Goal: Information Seeking & Learning: Learn about a topic

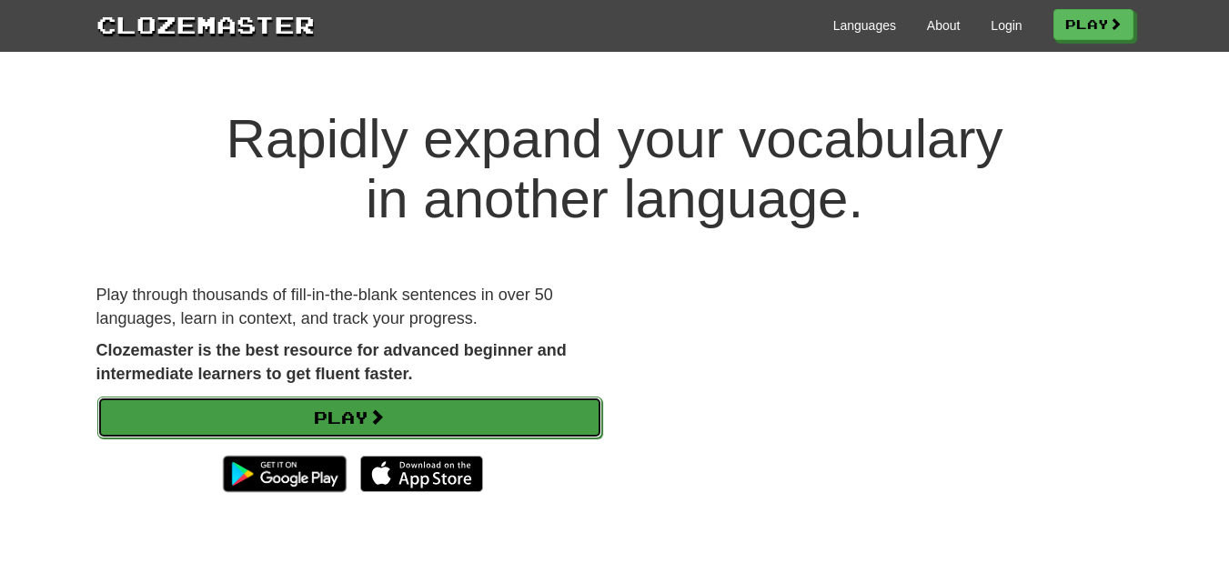
click at [431, 423] on link "Play" at bounding box center [349, 418] width 505 height 42
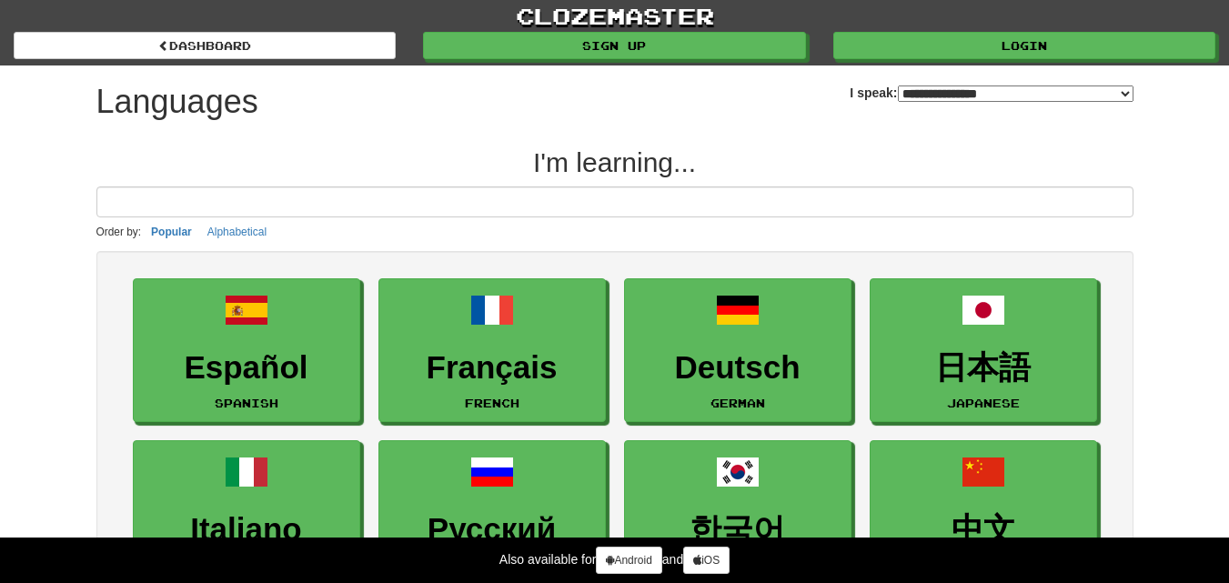
select select "*******"
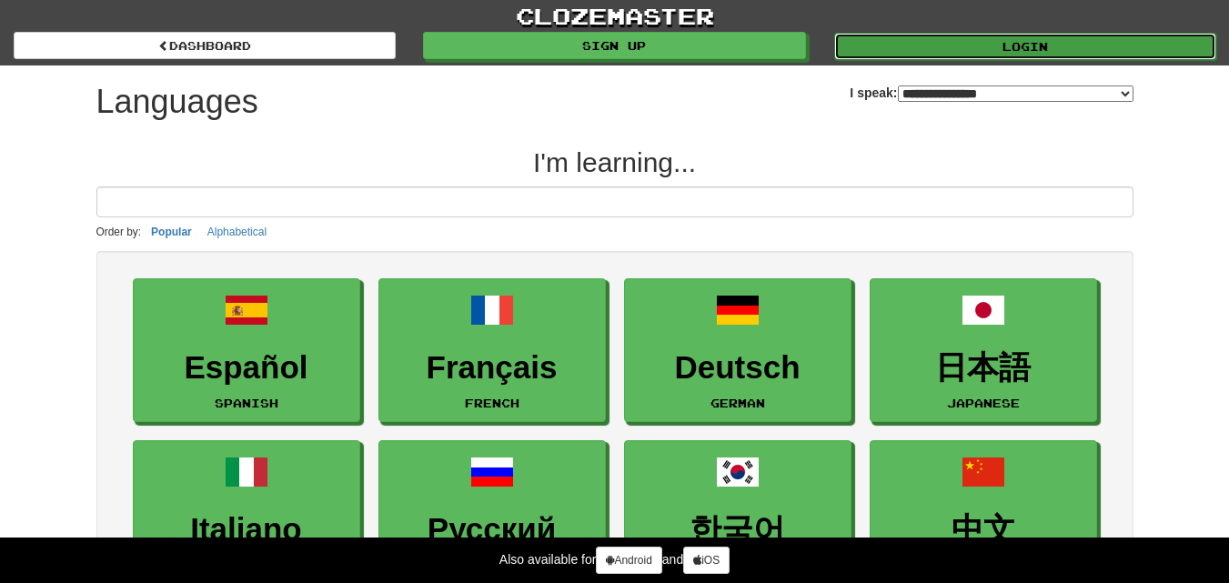
click at [944, 39] on link "Login" at bounding box center [1025, 46] width 382 height 27
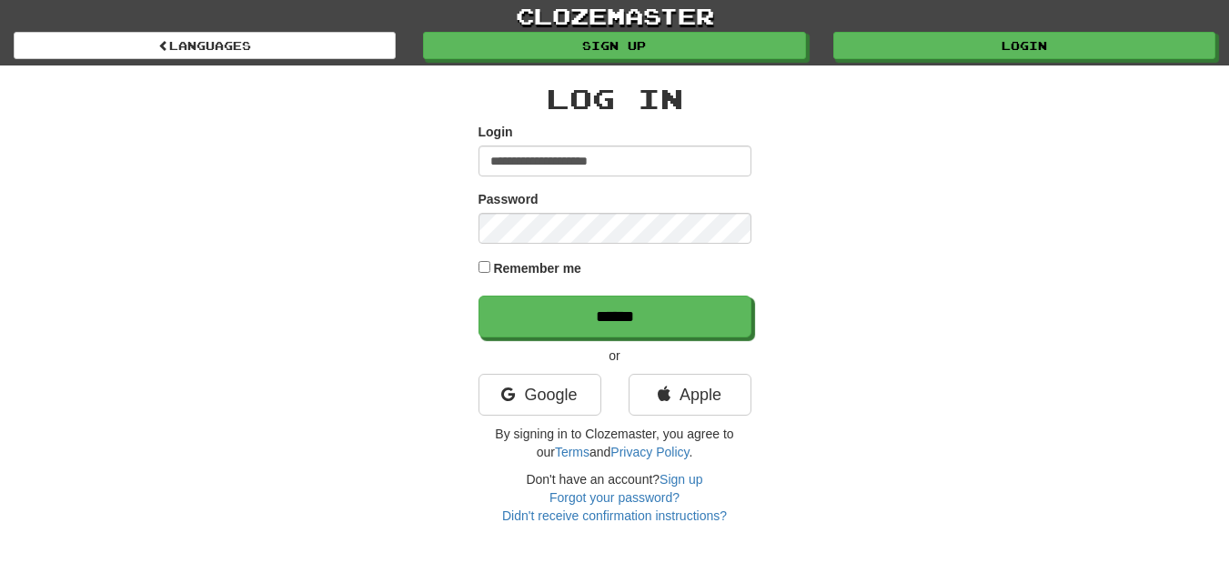
type input "**********"
click at [479, 296] on input "******" at bounding box center [615, 317] width 273 height 42
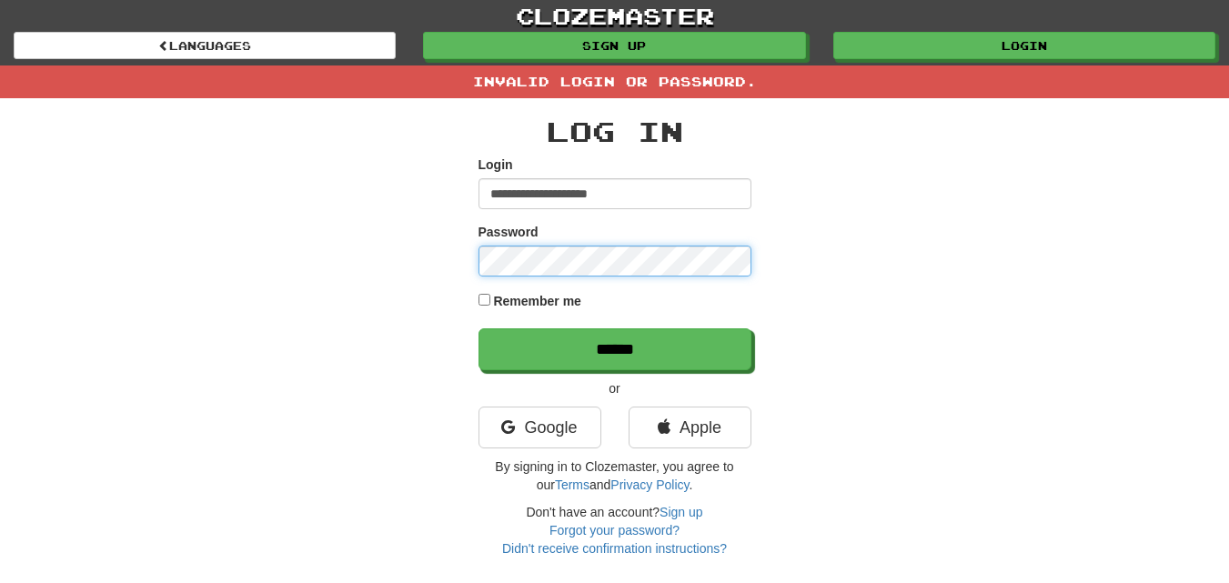
click at [479, 328] on input "******" at bounding box center [615, 349] width 273 height 42
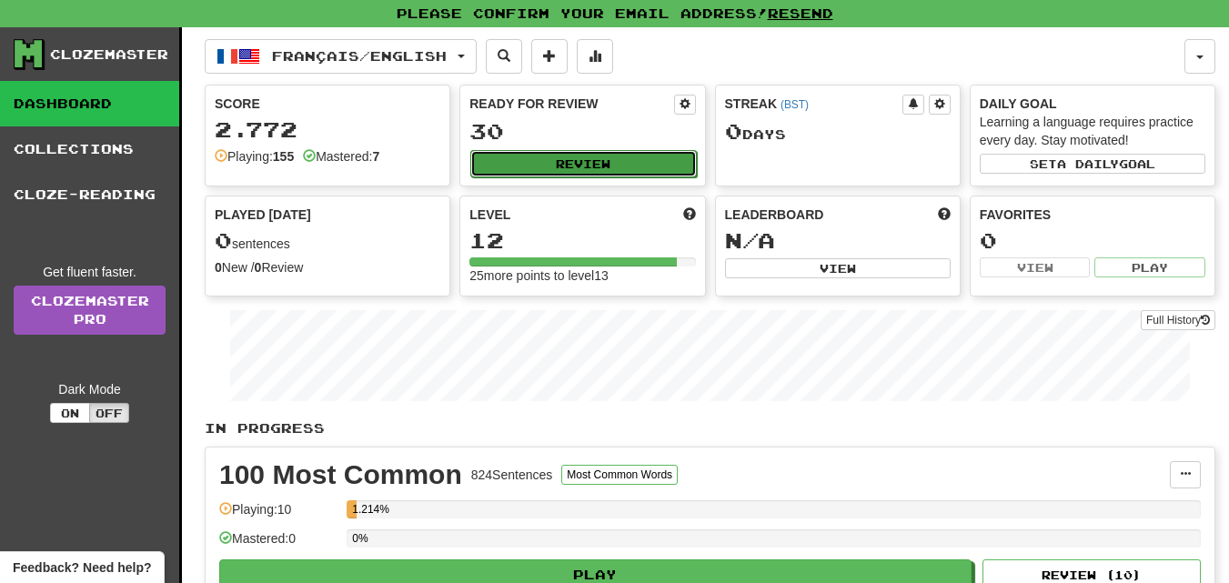
click at [583, 158] on button "Review" at bounding box center [583, 163] width 226 height 27
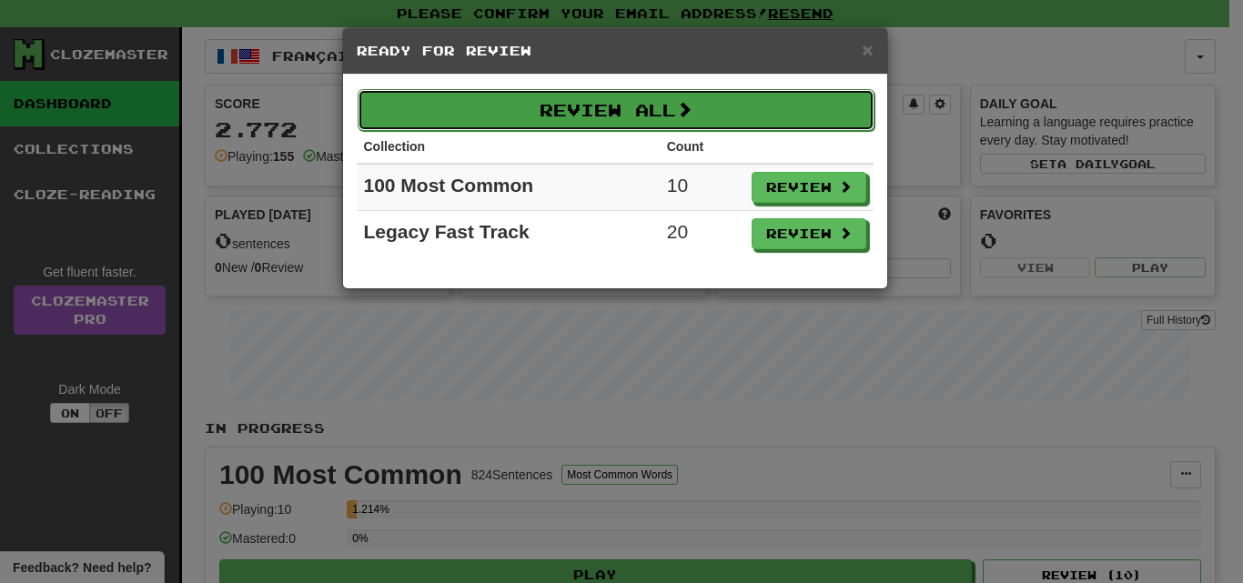
click at [638, 108] on button "Review All" at bounding box center [616, 110] width 517 height 42
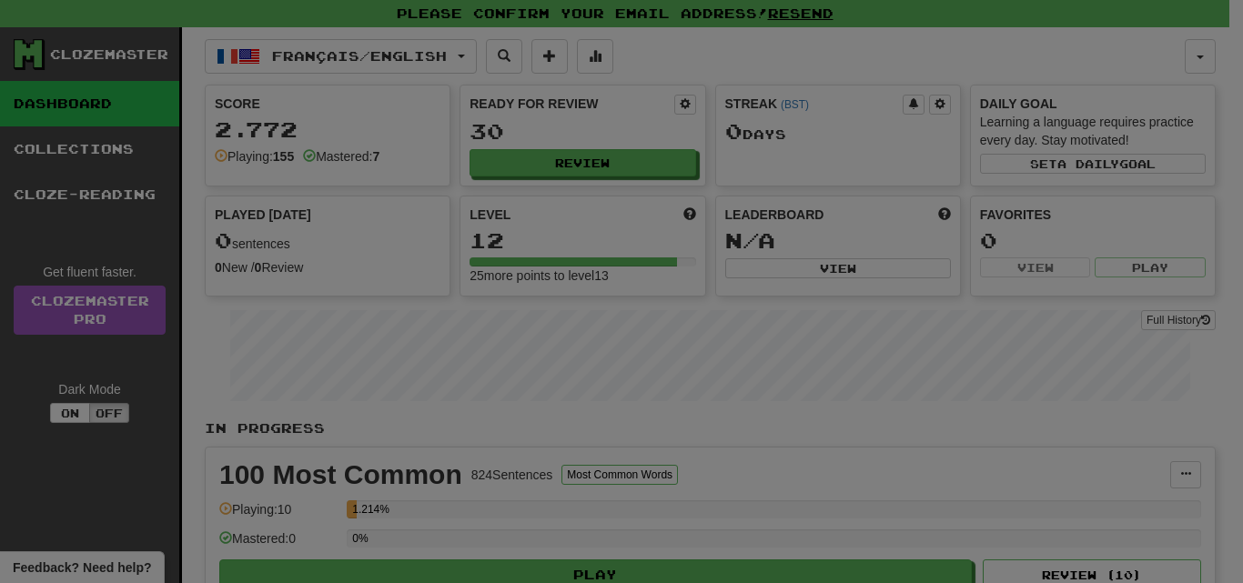
select select "**"
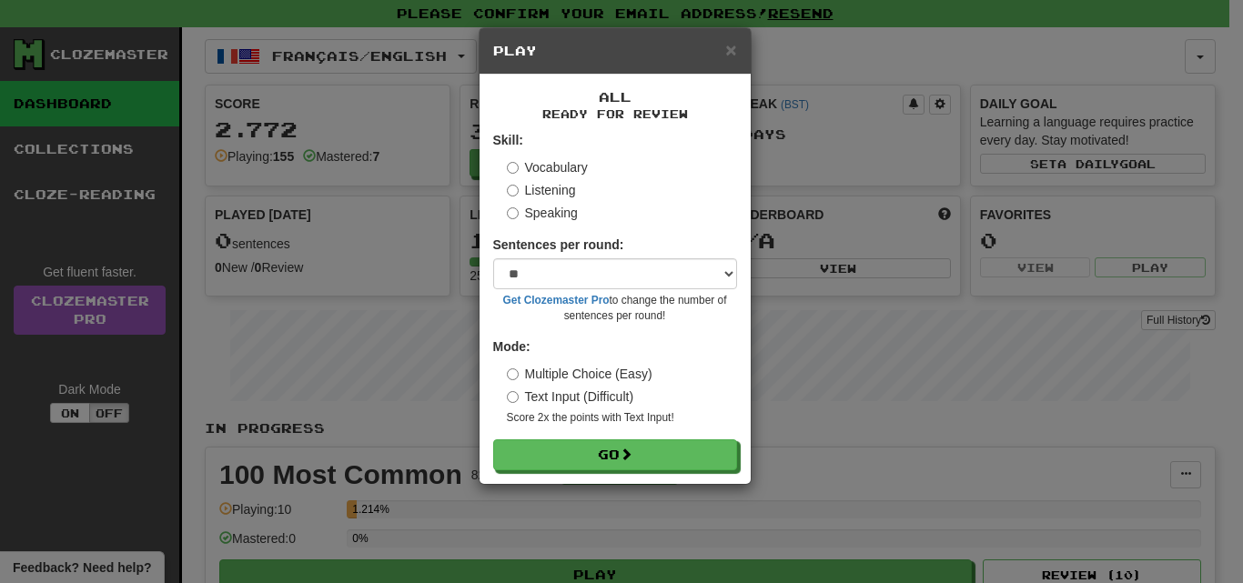
click at [519, 218] on label "Speaking" at bounding box center [542, 213] width 71 height 18
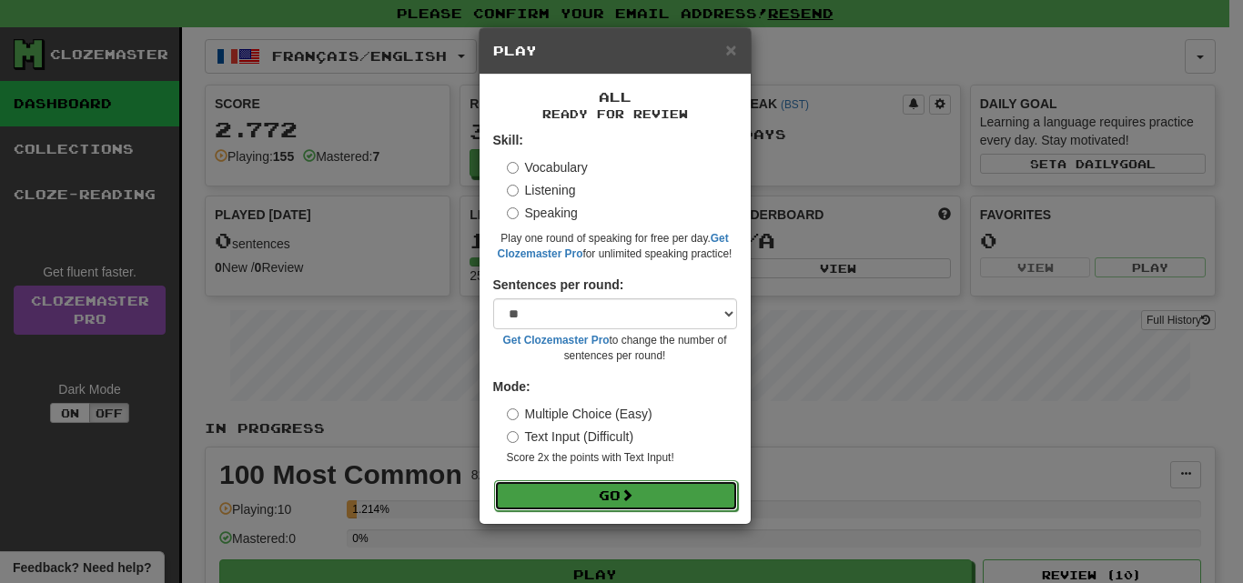
click at [606, 492] on button "Go" at bounding box center [616, 495] width 244 height 31
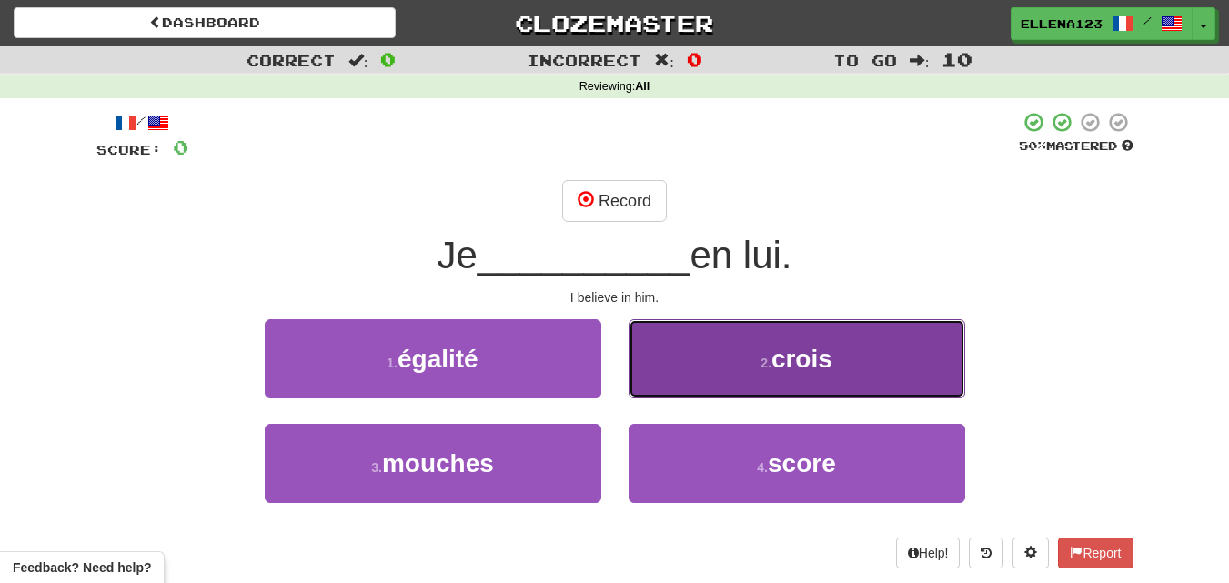
click at [769, 378] on button "2 . crois" at bounding box center [797, 358] width 337 height 79
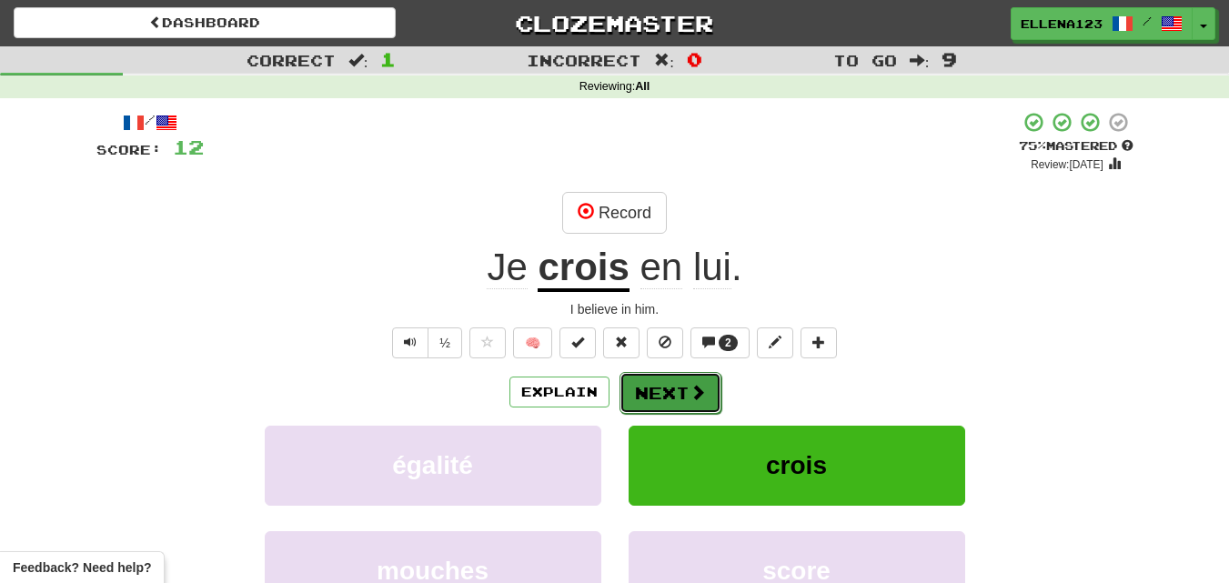
click at [694, 388] on span at bounding box center [698, 392] width 16 height 16
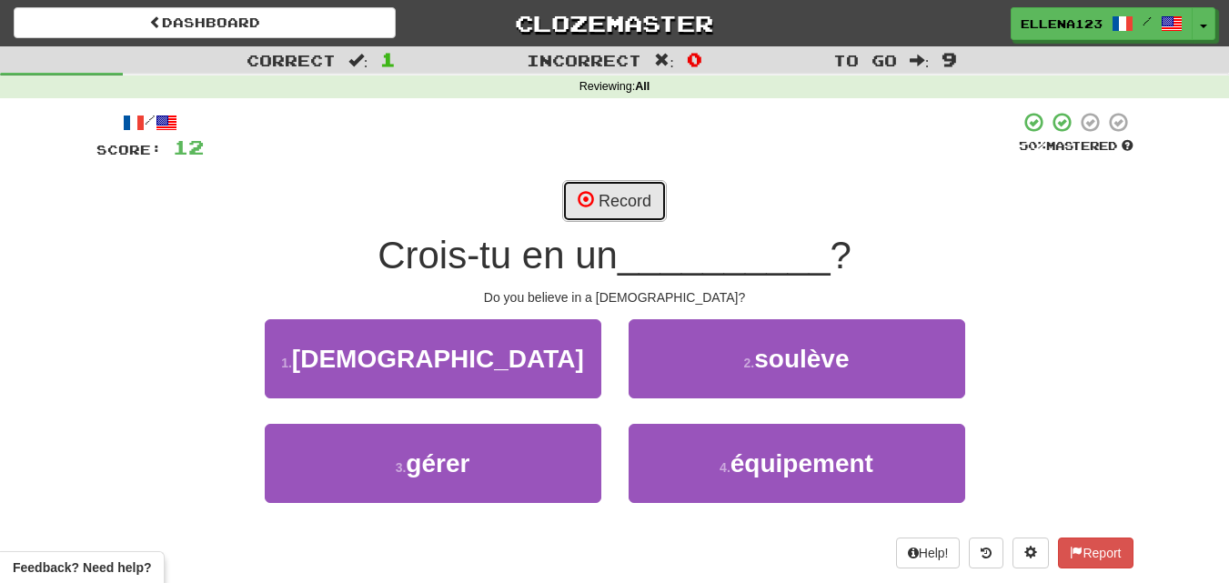
click at [642, 208] on button "Record" at bounding box center [614, 201] width 105 height 42
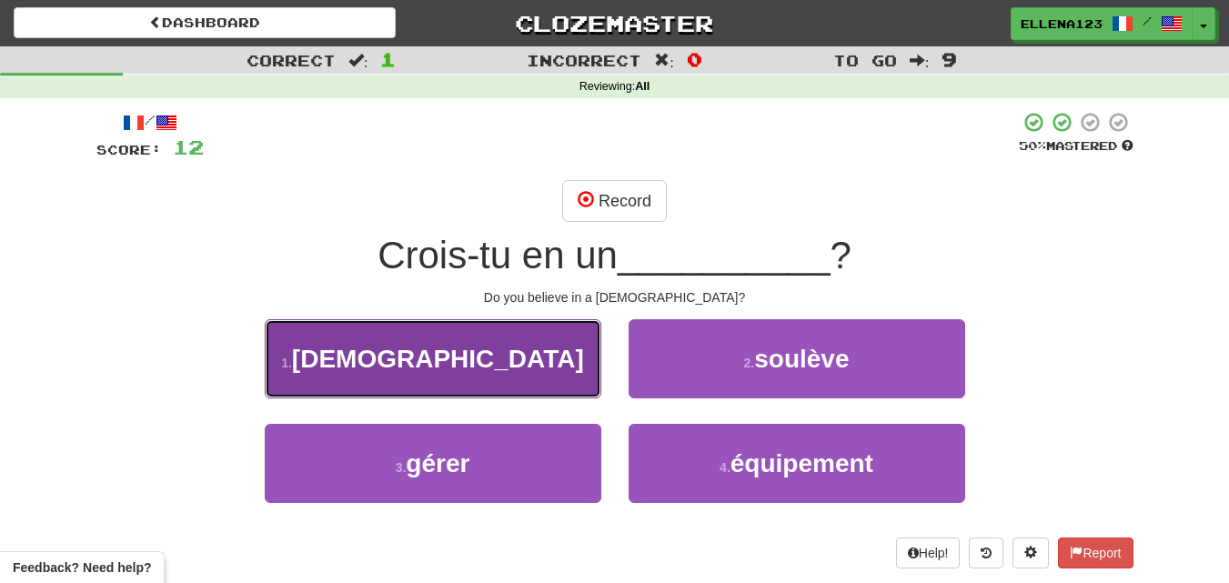
click at [454, 371] on span "dieu" at bounding box center [438, 359] width 292 height 28
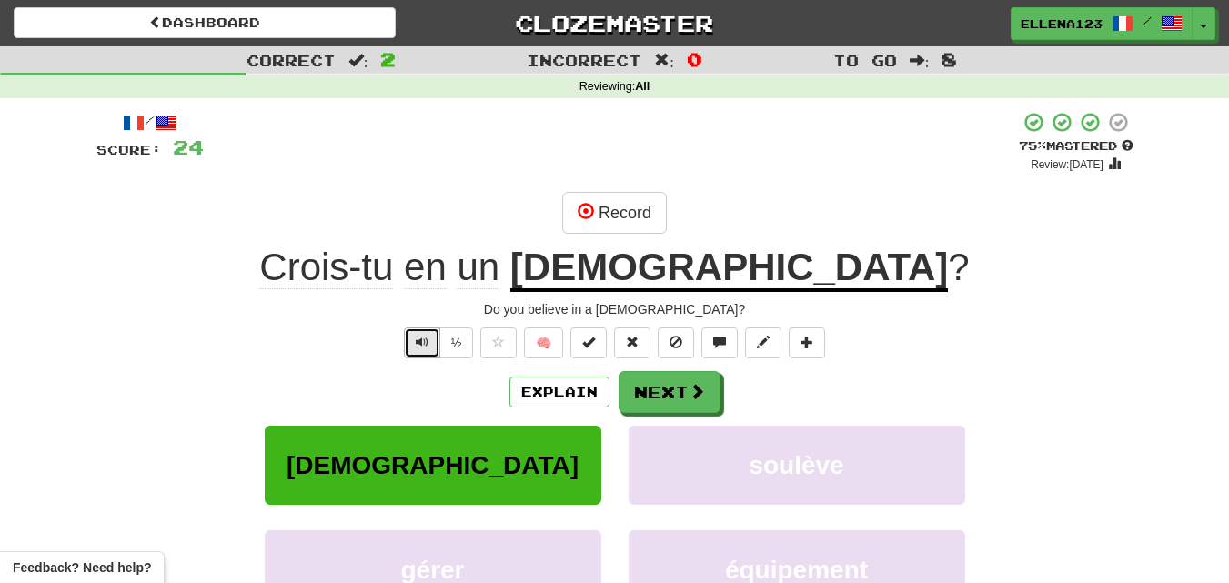
click at [421, 340] on span "Text-to-speech controls" at bounding box center [422, 342] width 13 height 13
click at [658, 383] on button "Next" at bounding box center [671, 393] width 102 height 42
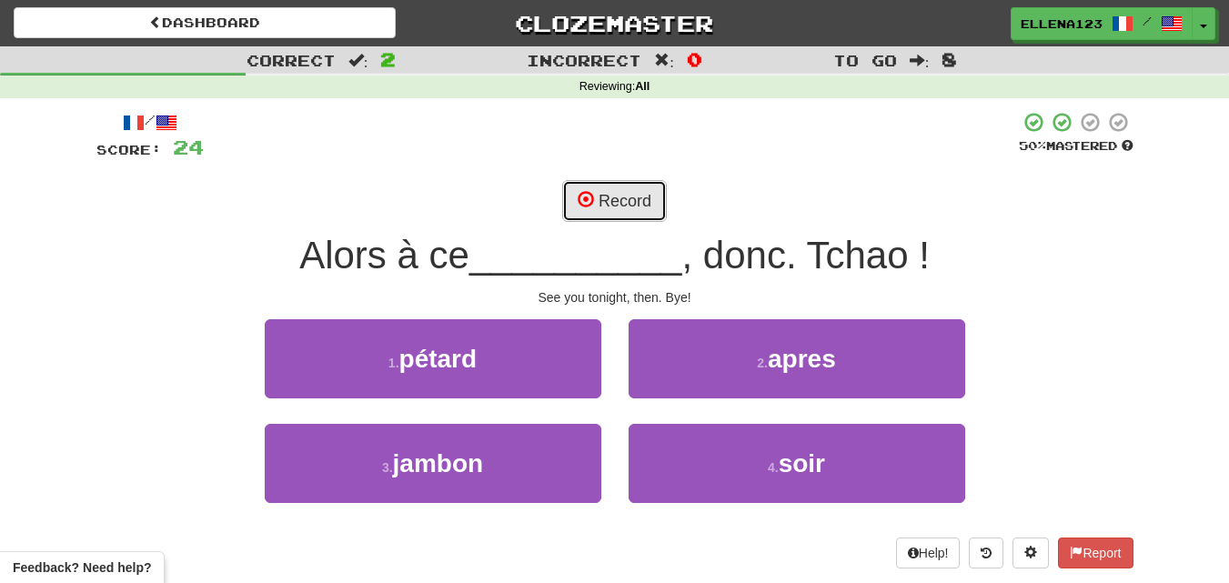
click at [603, 212] on button "Record" at bounding box center [614, 201] width 105 height 42
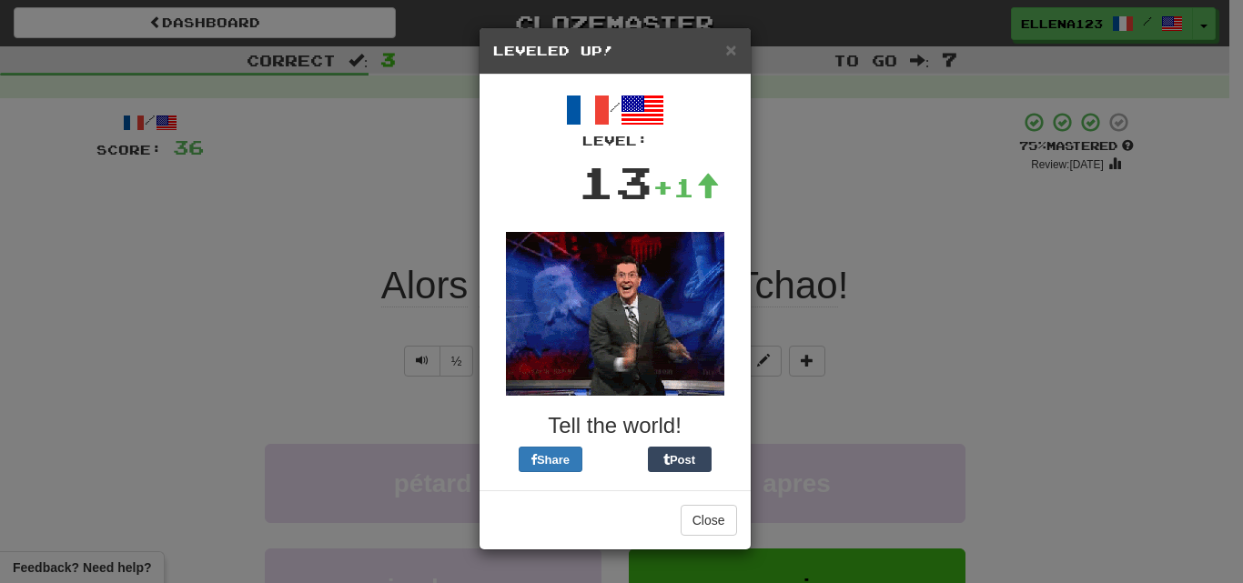
click at [733, 38] on div "× Leveled Up!" at bounding box center [614, 51] width 271 height 46
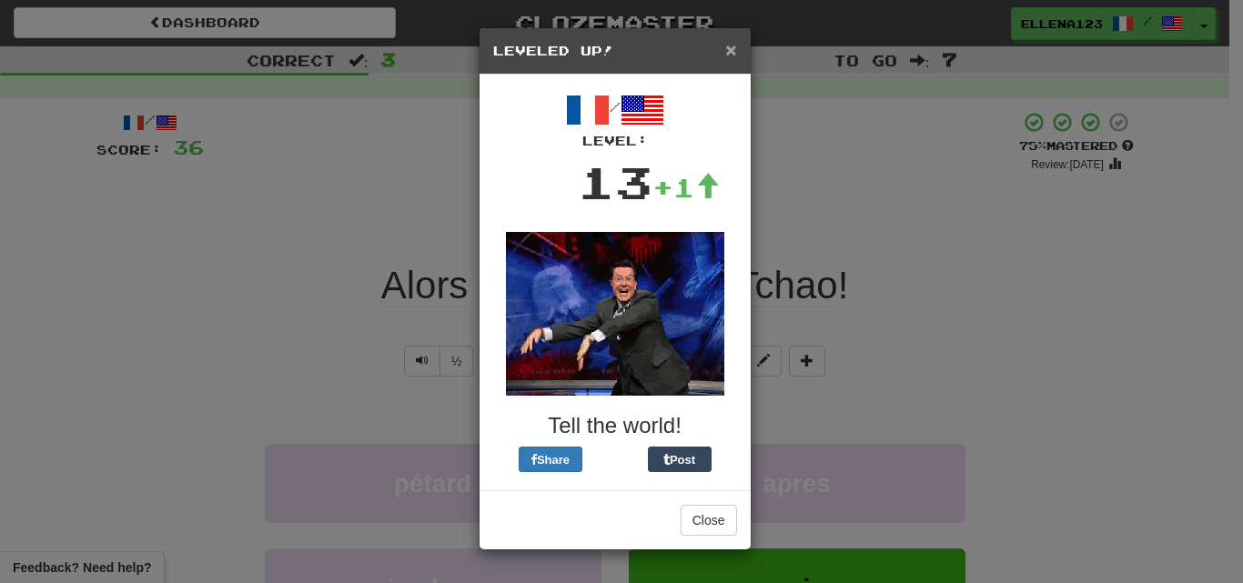
click at [734, 47] on span "×" at bounding box center [730, 49] width 11 height 21
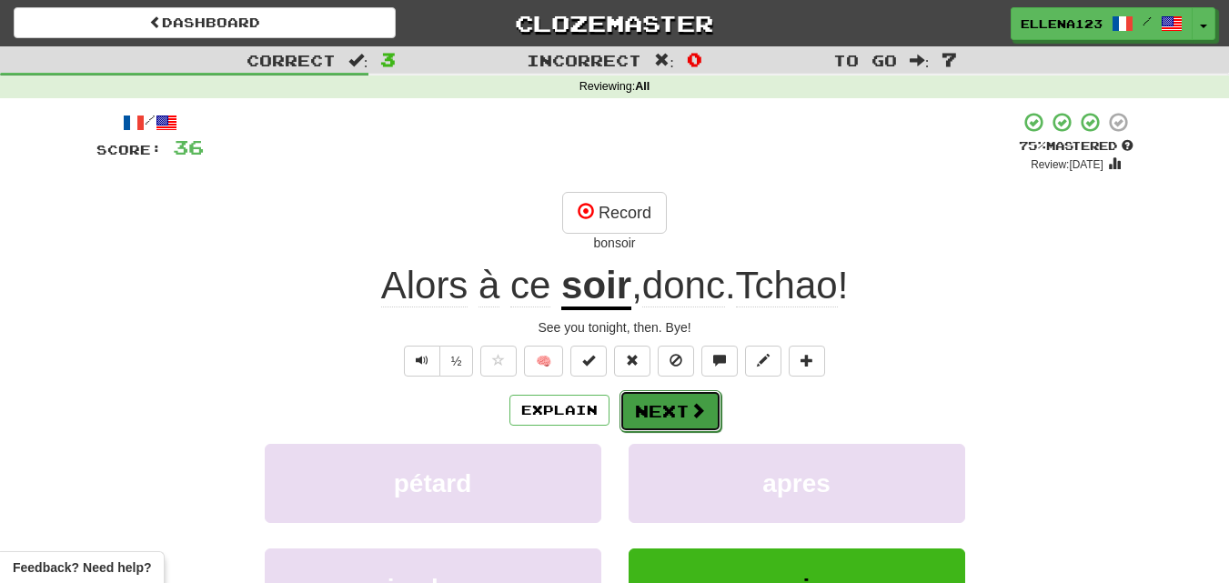
click at [665, 424] on button "Next" at bounding box center [671, 411] width 102 height 42
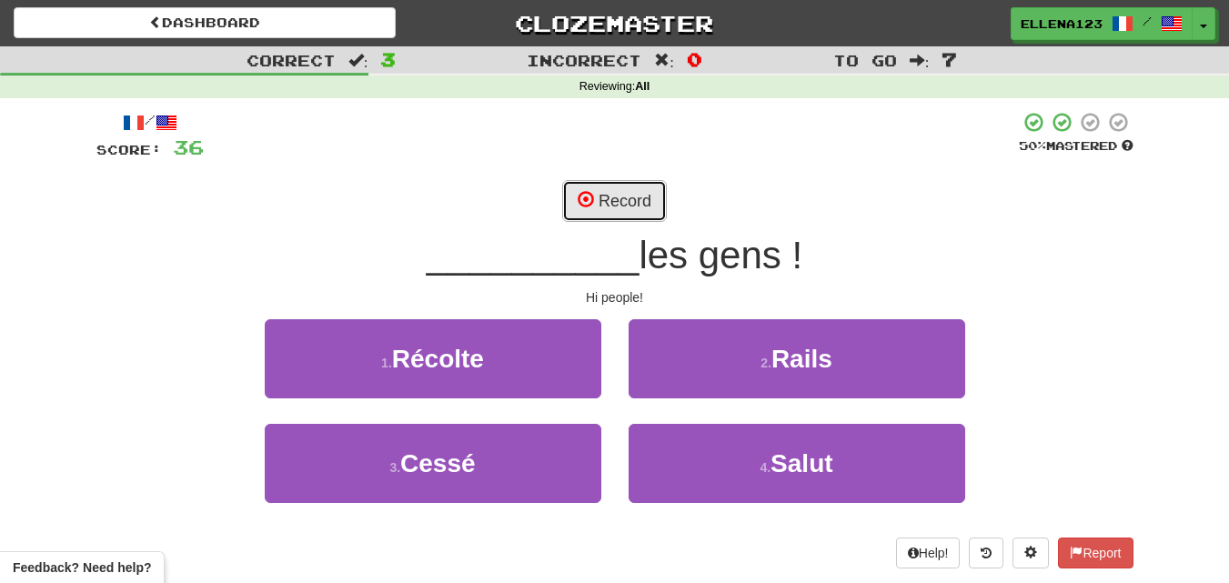
click at [613, 209] on button "Record" at bounding box center [614, 201] width 105 height 42
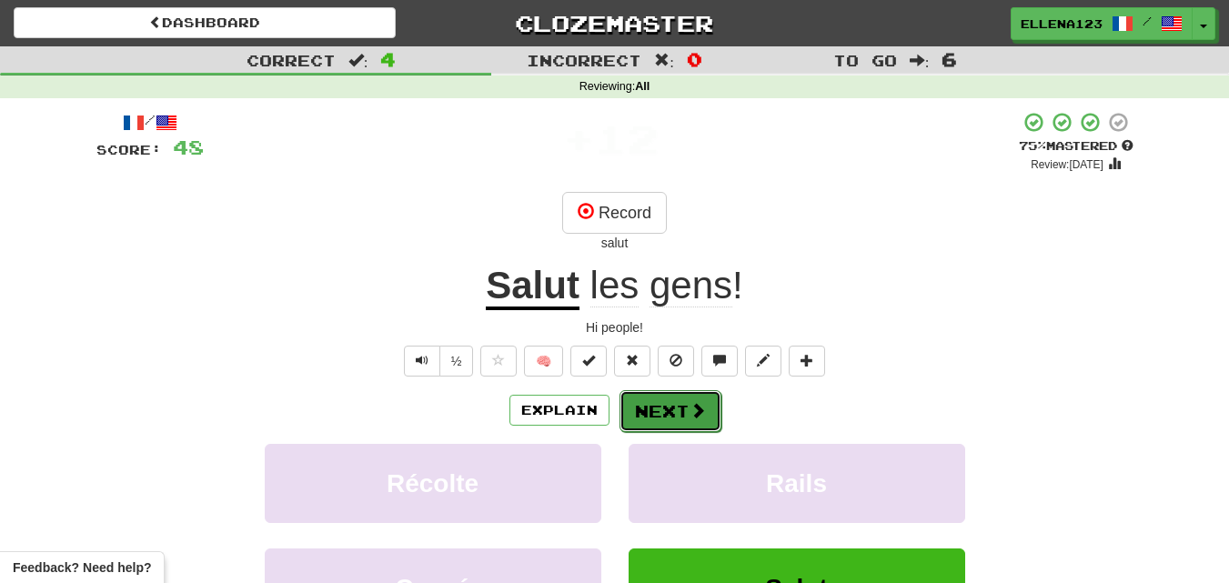
click at [668, 416] on button "Next" at bounding box center [671, 411] width 102 height 42
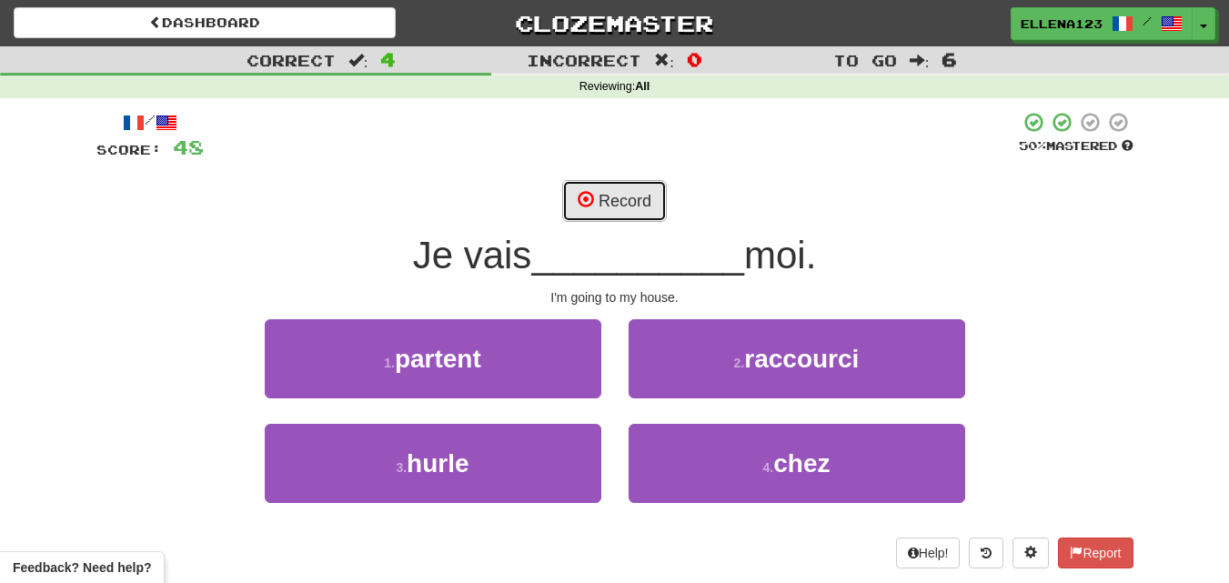
click at [607, 207] on button "Record" at bounding box center [614, 201] width 105 height 42
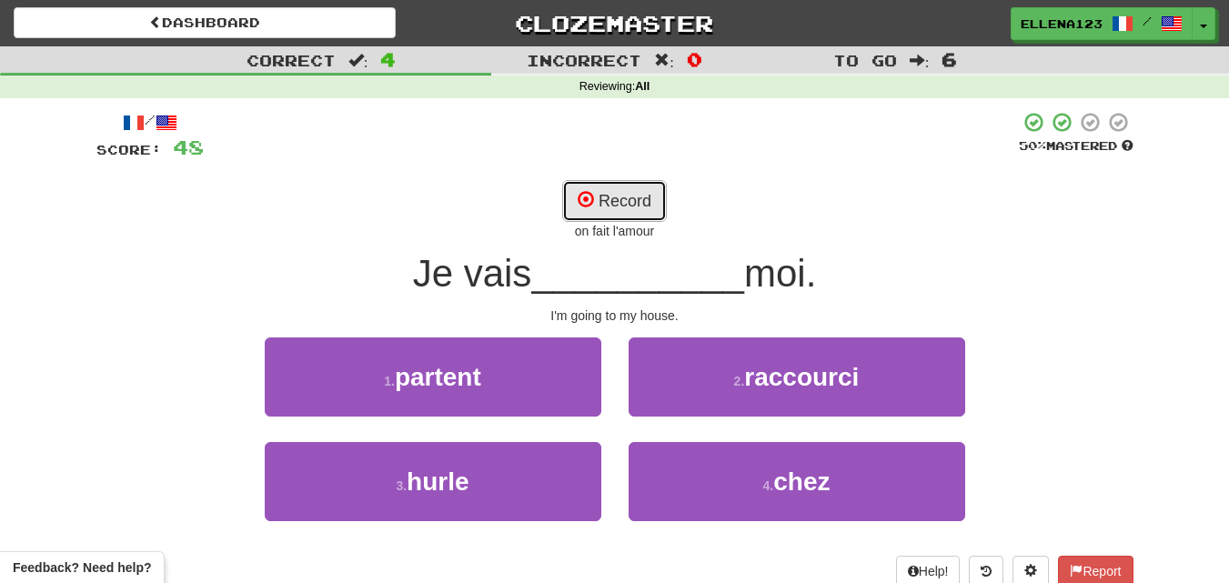
click at [636, 198] on button "Record" at bounding box center [614, 201] width 105 height 42
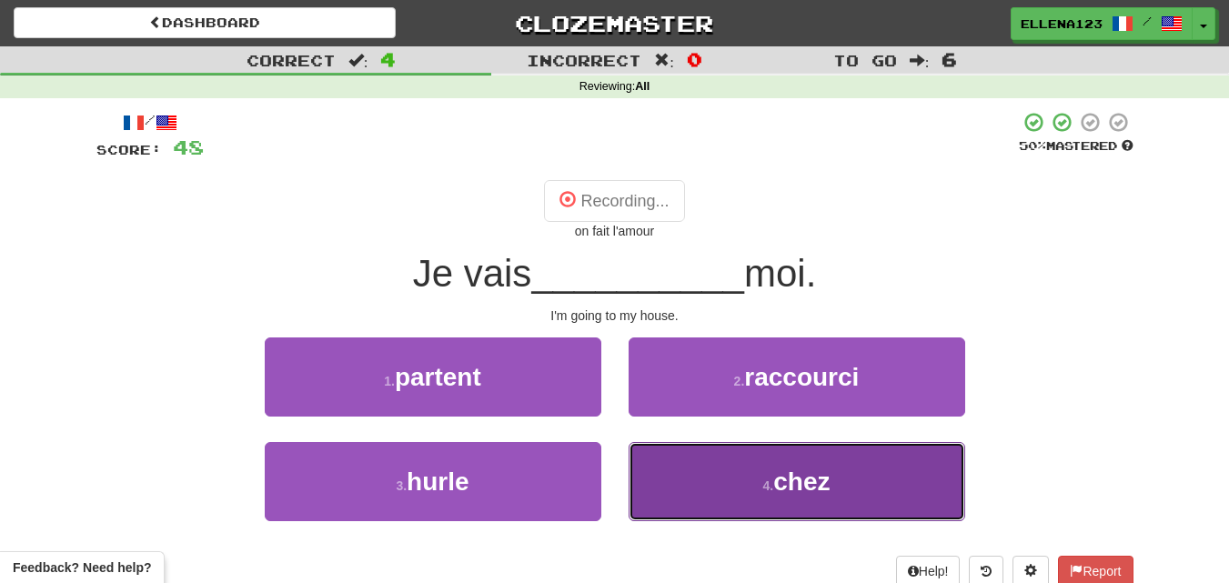
drag, startPoint x: 652, startPoint y: 467, endPoint x: 675, endPoint y: 470, distance: 23.0
click at [675, 470] on button "4 . chez" at bounding box center [797, 481] width 337 height 79
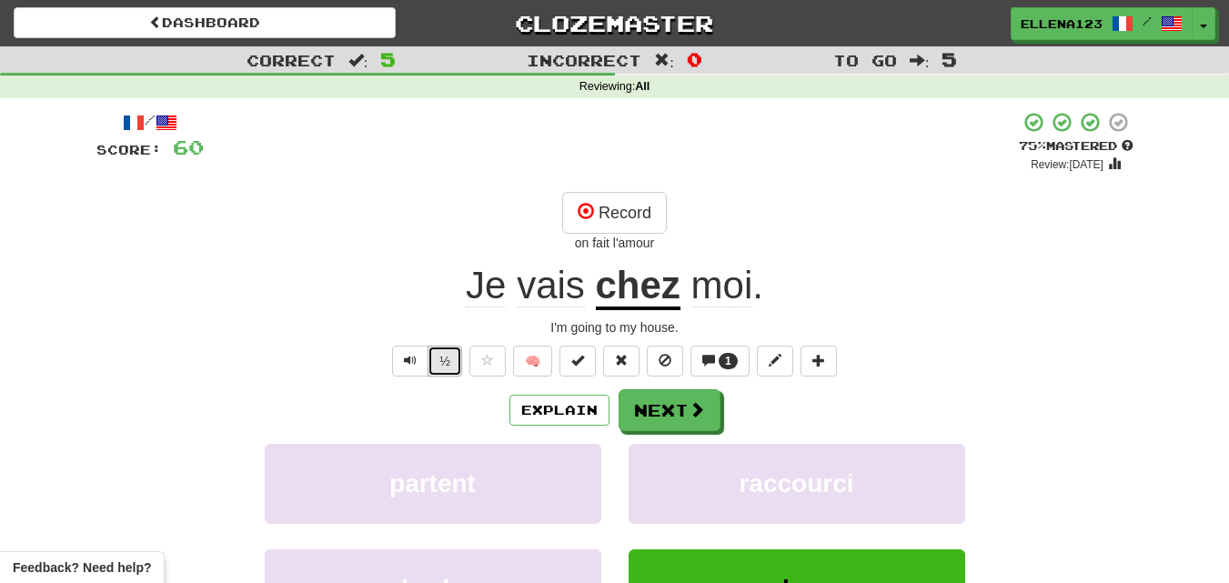
click at [448, 361] on button "½" at bounding box center [445, 361] width 35 height 31
click at [675, 404] on button "Next" at bounding box center [671, 411] width 102 height 42
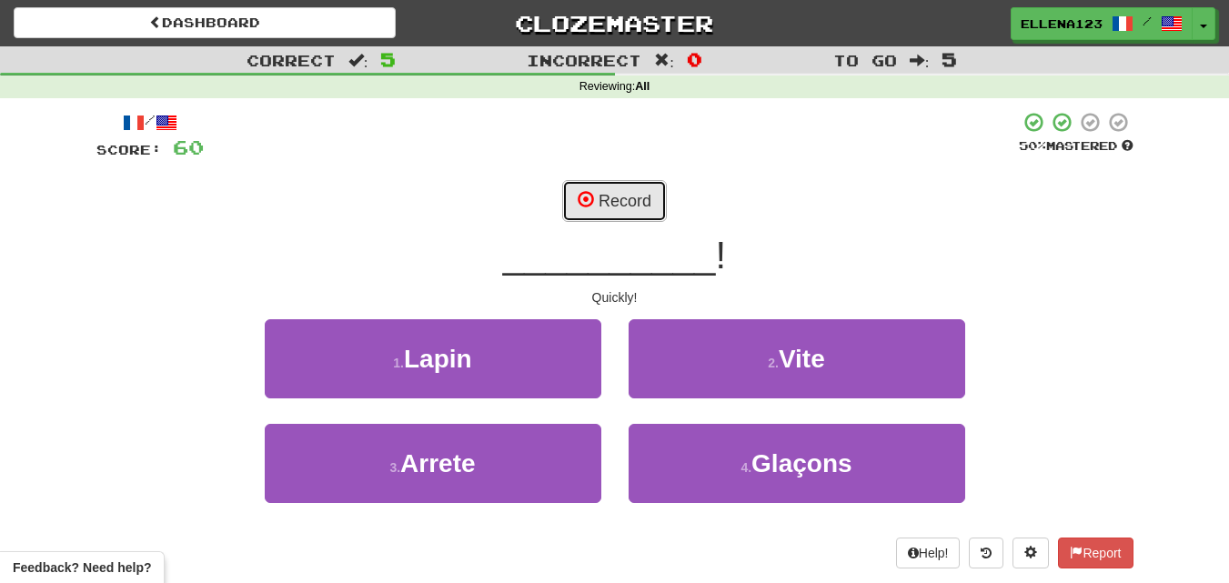
click at [615, 206] on button "Record" at bounding box center [614, 201] width 105 height 42
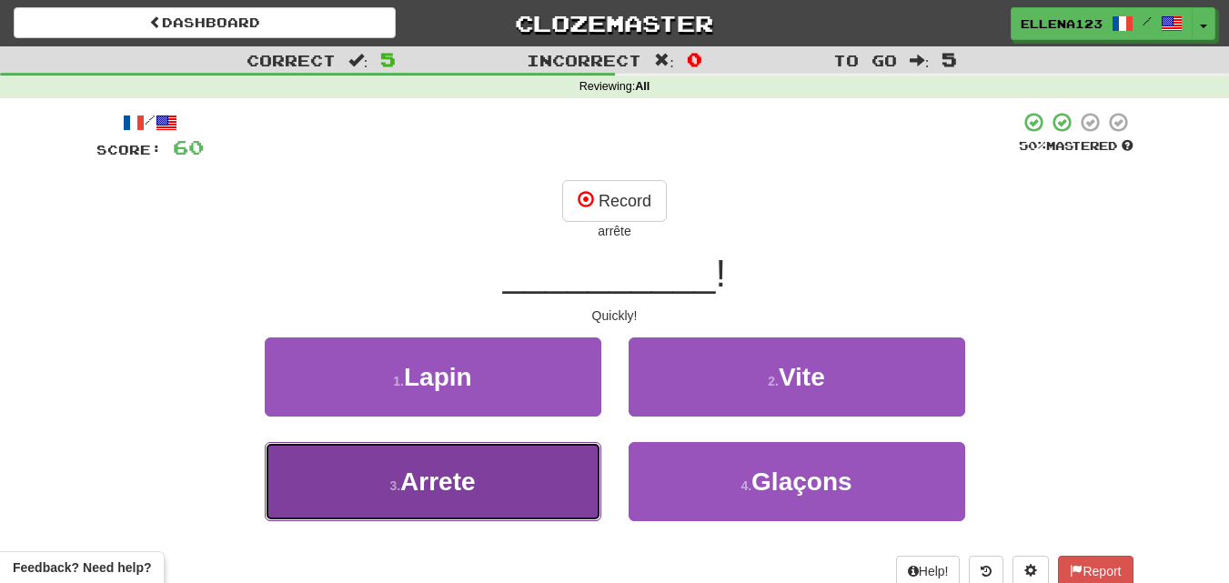
click at [526, 467] on button "3 . Arrete" at bounding box center [433, 481] width 337 height 79
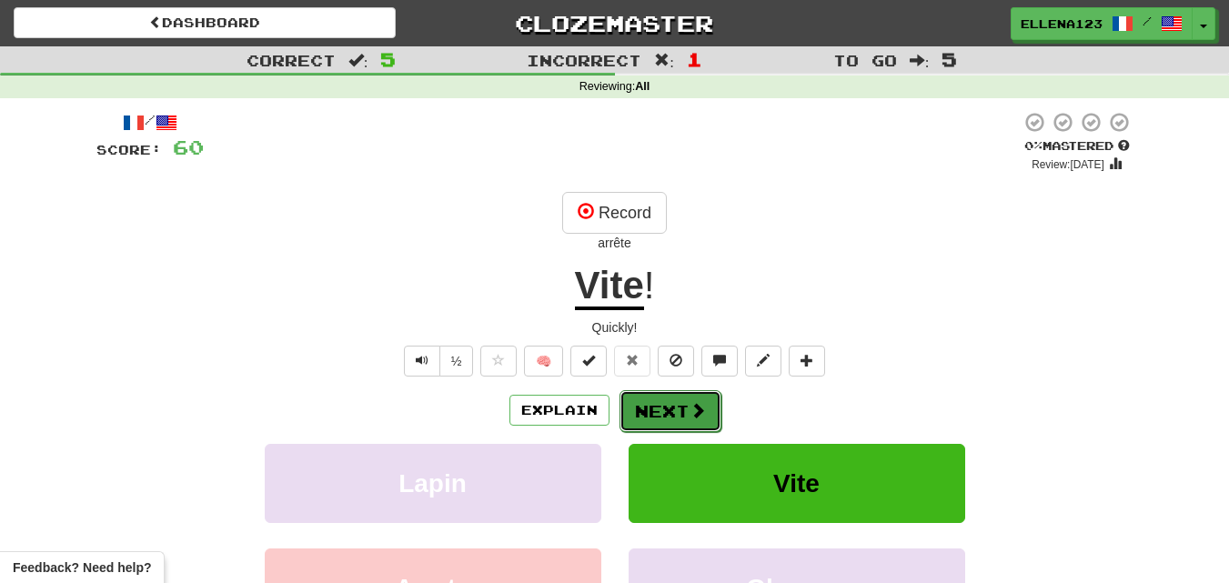
click at [637, 418] on button "Next" at bounding box center [671, 411] width 102 height 42
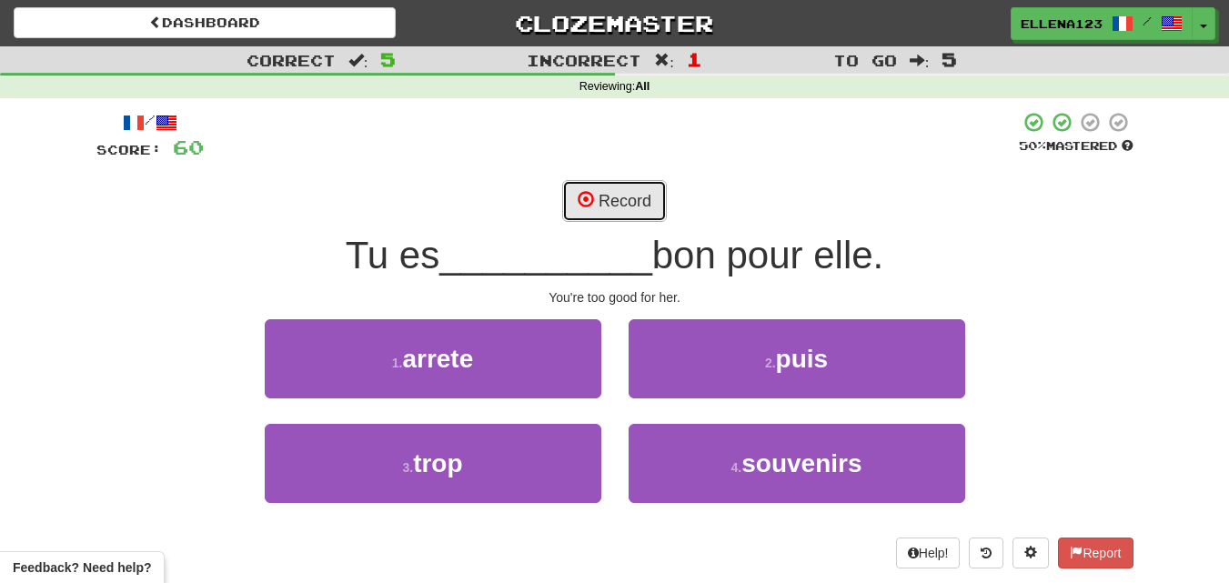
click at [618, 210] on button "Record" at bounding box center [614, 201] width 105 height 42
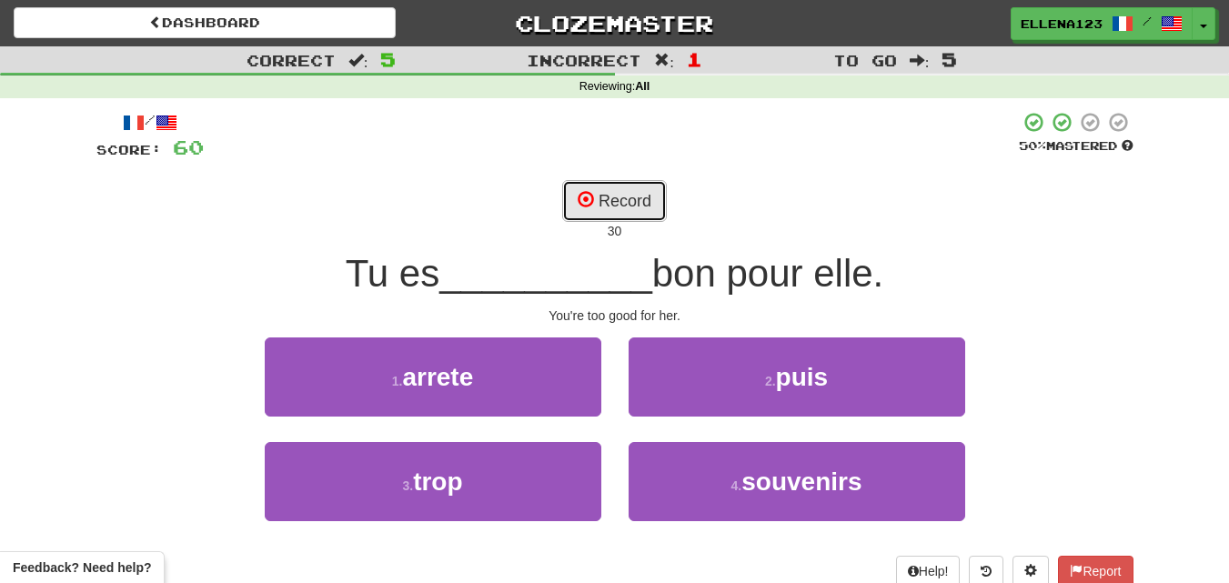
click at [618, 210] on button "Record" at bounding box center [614, 201] width 105 height 42
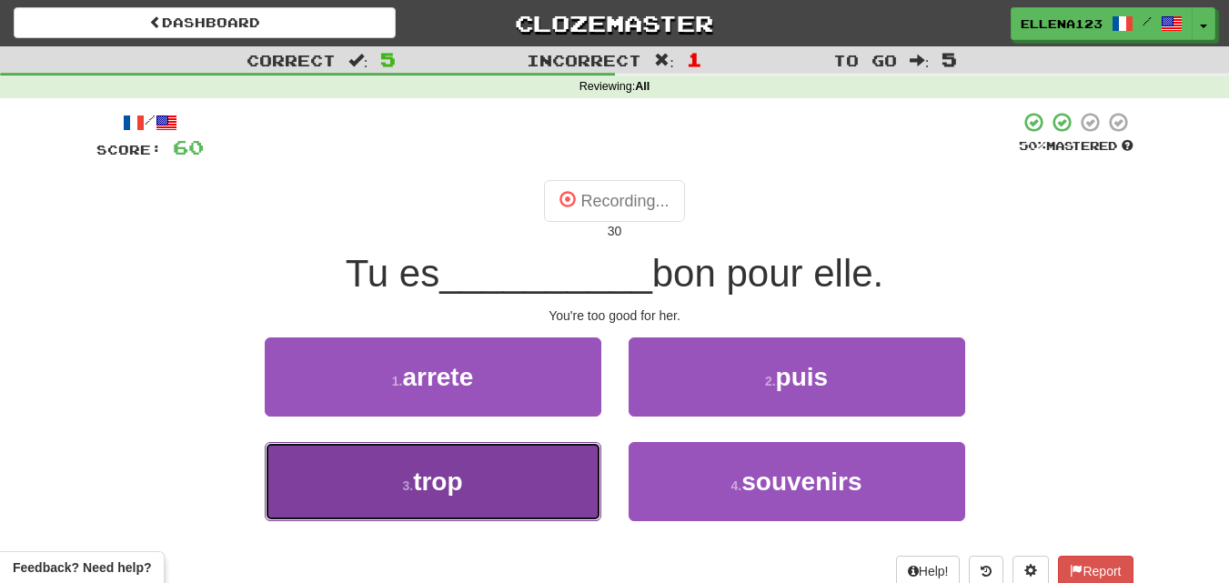
click at [509, 465] on button "3 . trop" at bounding box center [433, 481] width 337 height 79
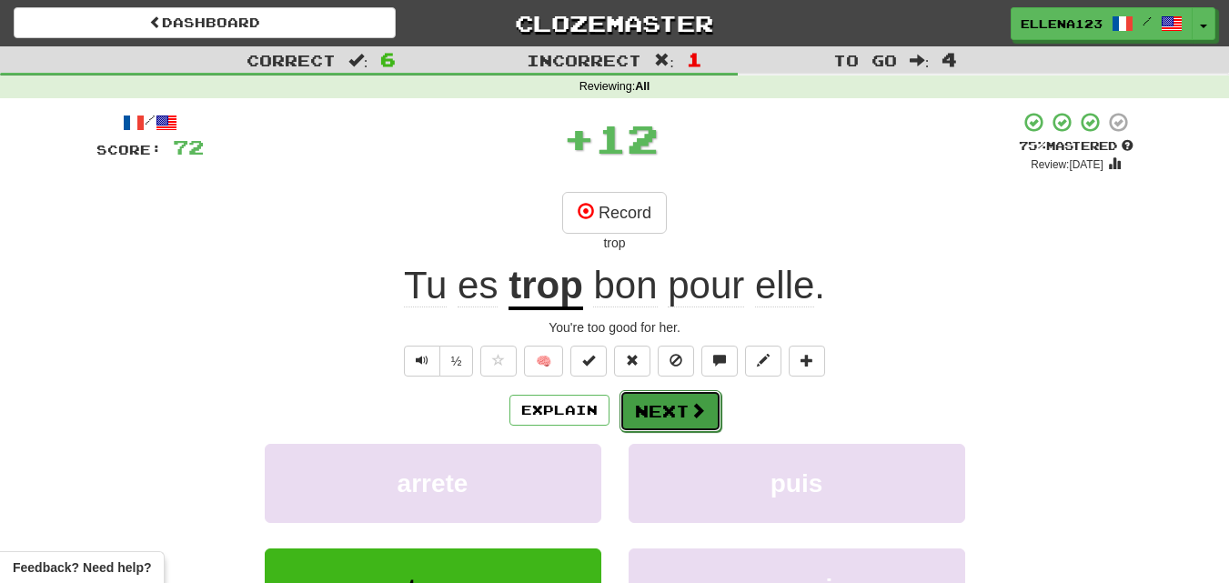
click at [699, 413] on span at bounding box center [698, 410] width 16 height 16
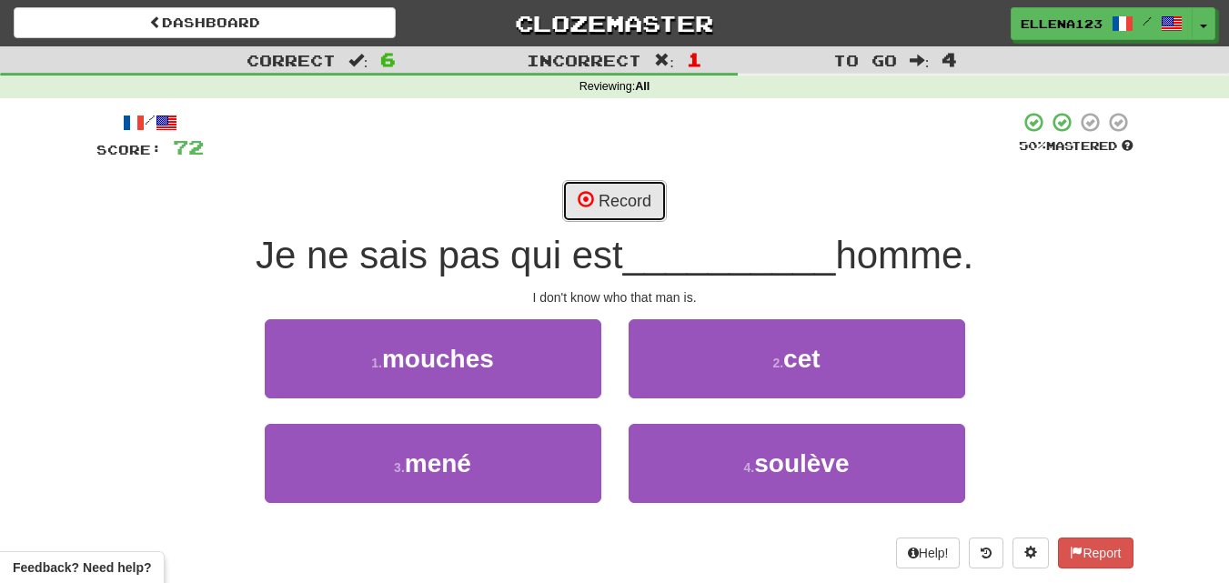
click at [643, 209] on button "Record" at bounding box center [614, 201] width 105 height 42
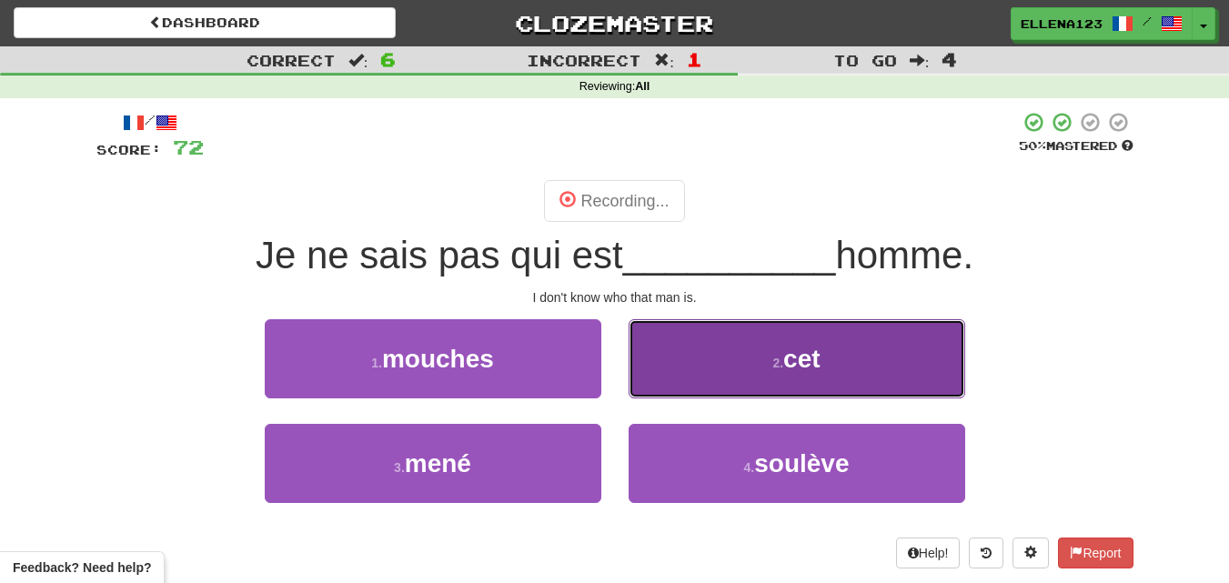
click at [739, 338] on button "2 . cet" at bounding box center [797, 358] width 337 height 79
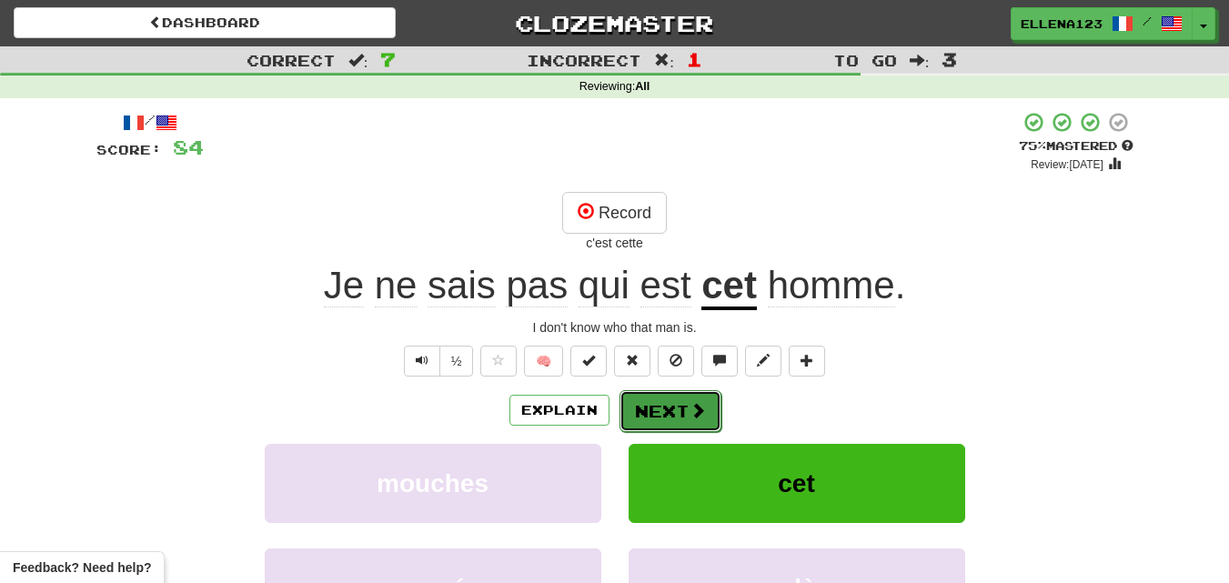
click at [698, 402] on span at bounding box center [698, 410] width 16 height 16
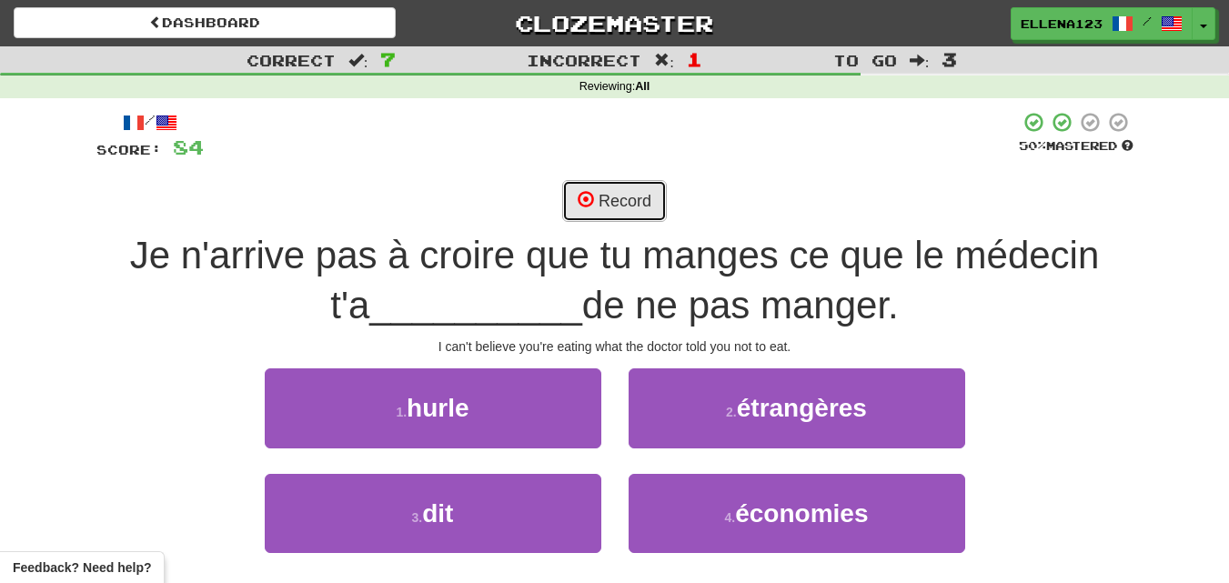
click at [635, 184] on button "Record" at bounding box center [614, 201] width 105 height 42
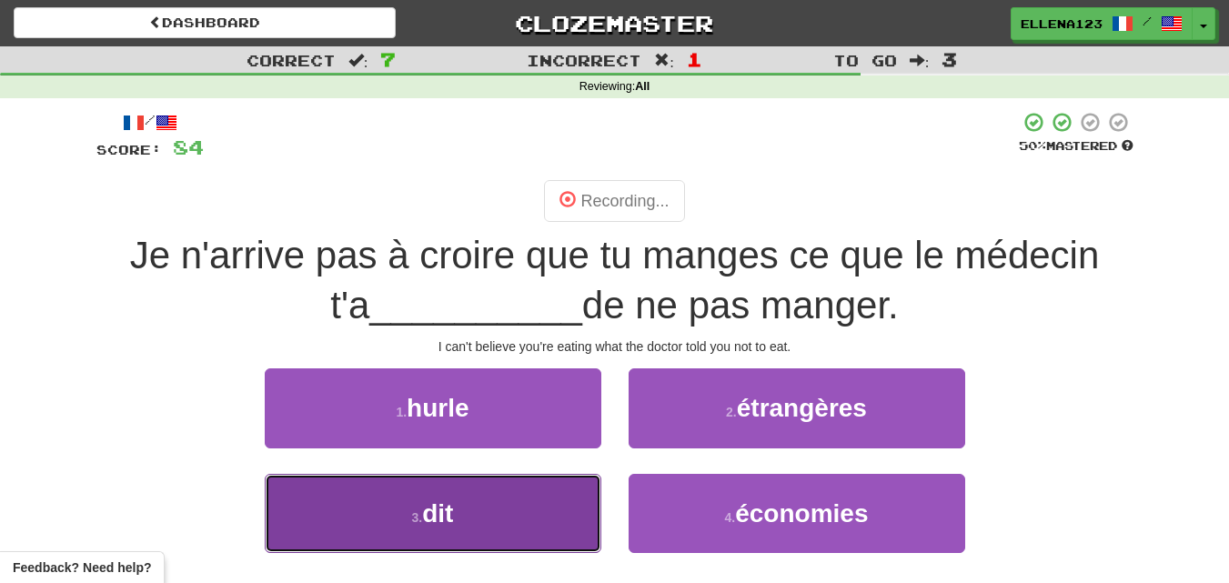
click at [489, 496] on button "3 . dit" at bounding box center [433, 513] width 337 height 79
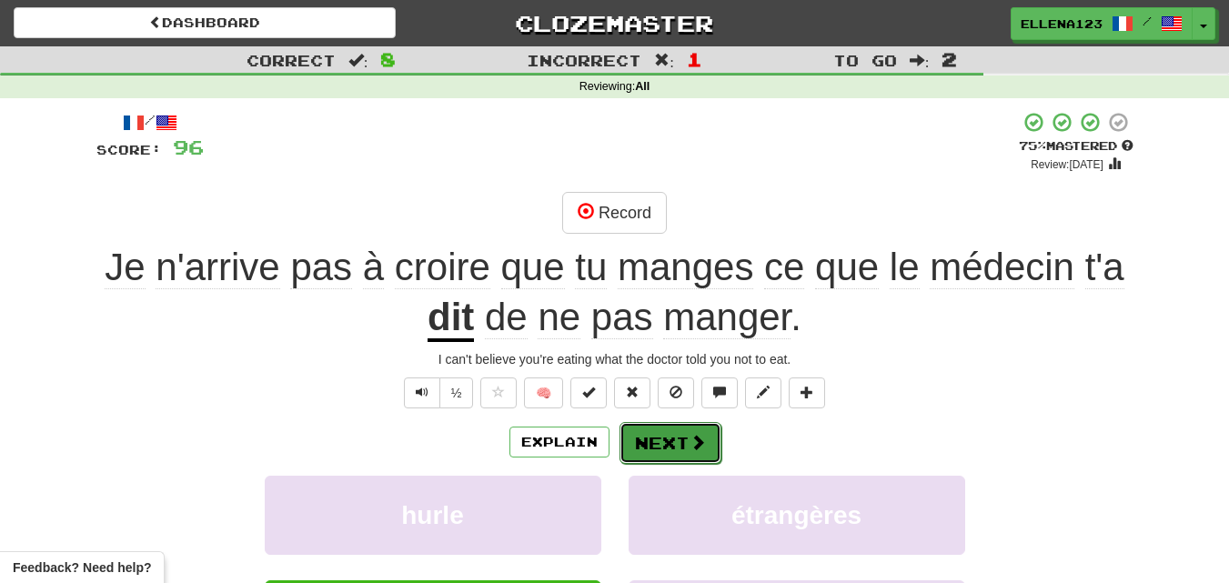
click at [668, 446] on button "Next" at bounding box center [671, 443] width 102 height 42
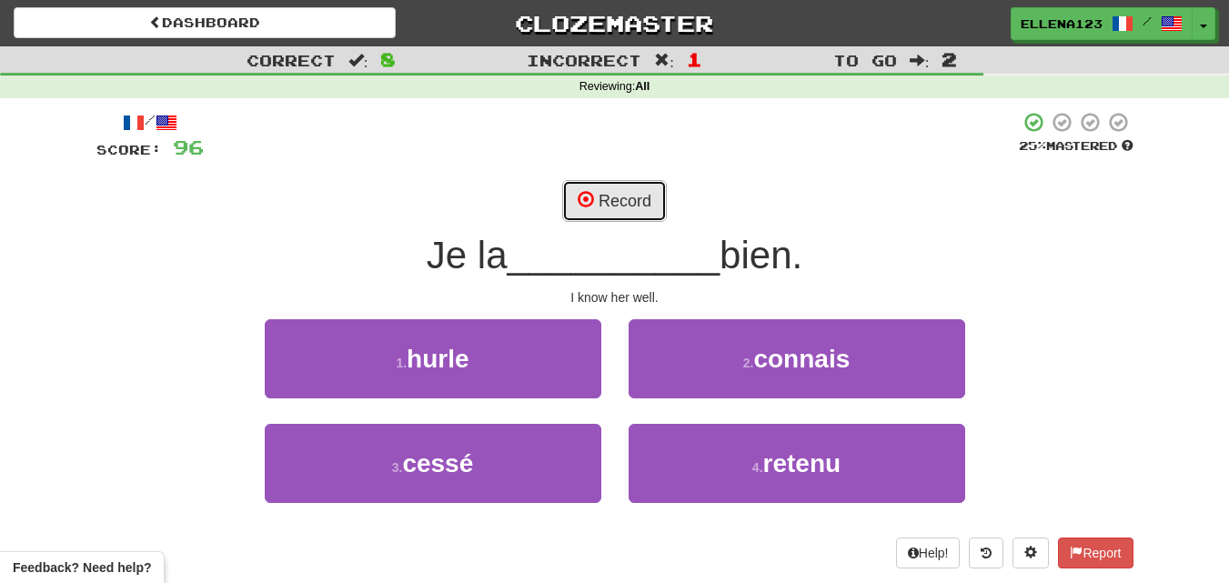
click at [624, 206] on button "Record" at bounding box center [614, 201] width 105 height 42
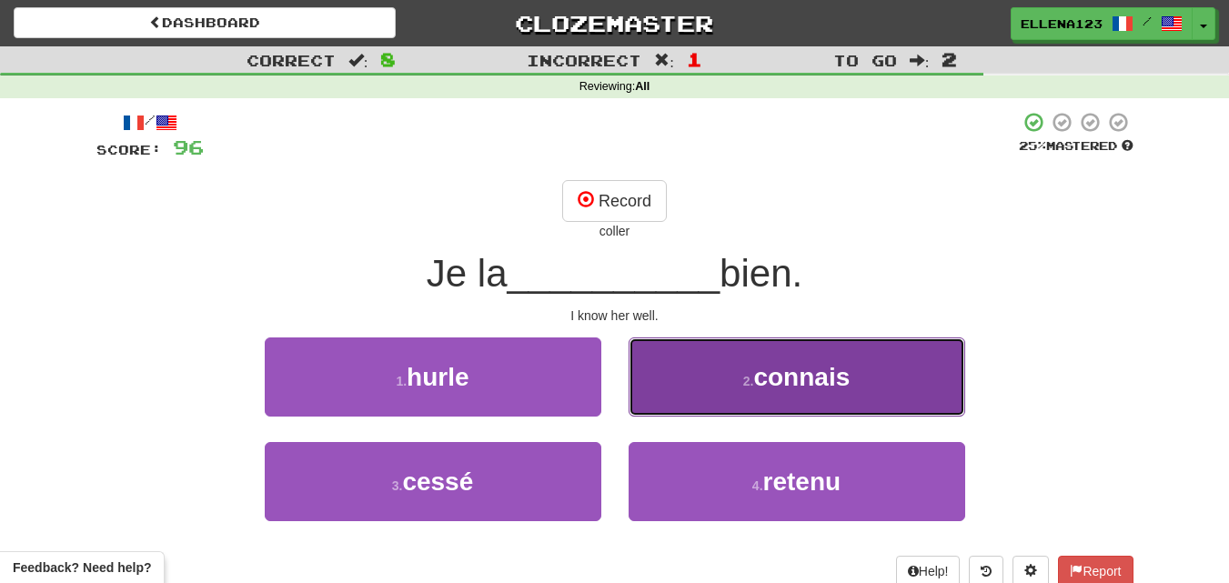
click at [717, 368] on button "2 . connais" at bounding box center [797, 377] width 337 height 79
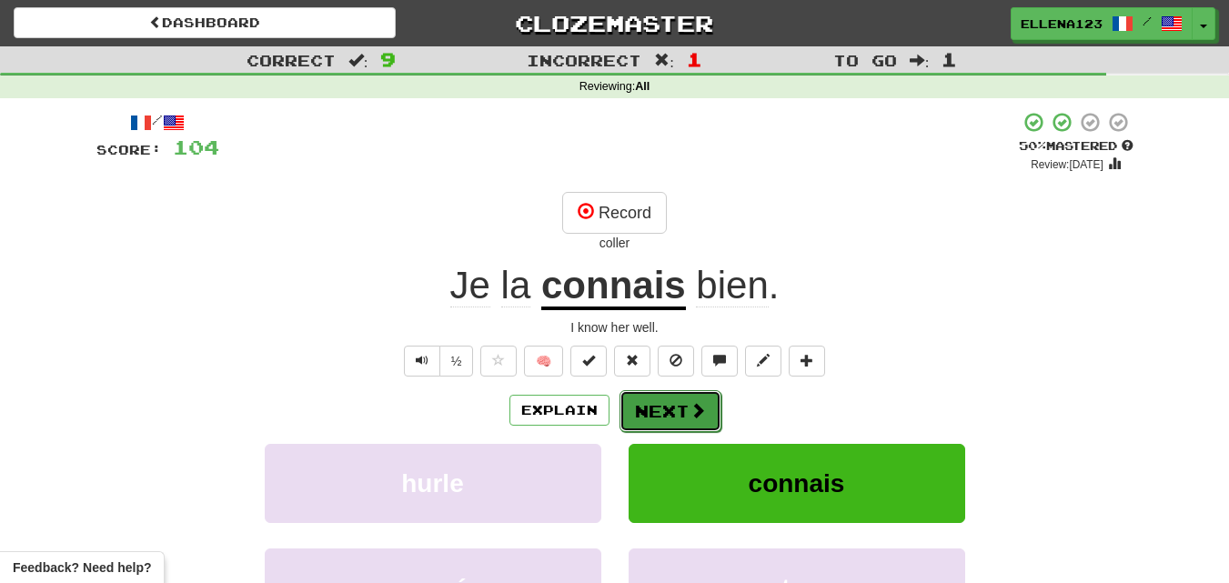
click at [657, 417] on button "Next" at bounding box center [671, 411] width 102 height 42
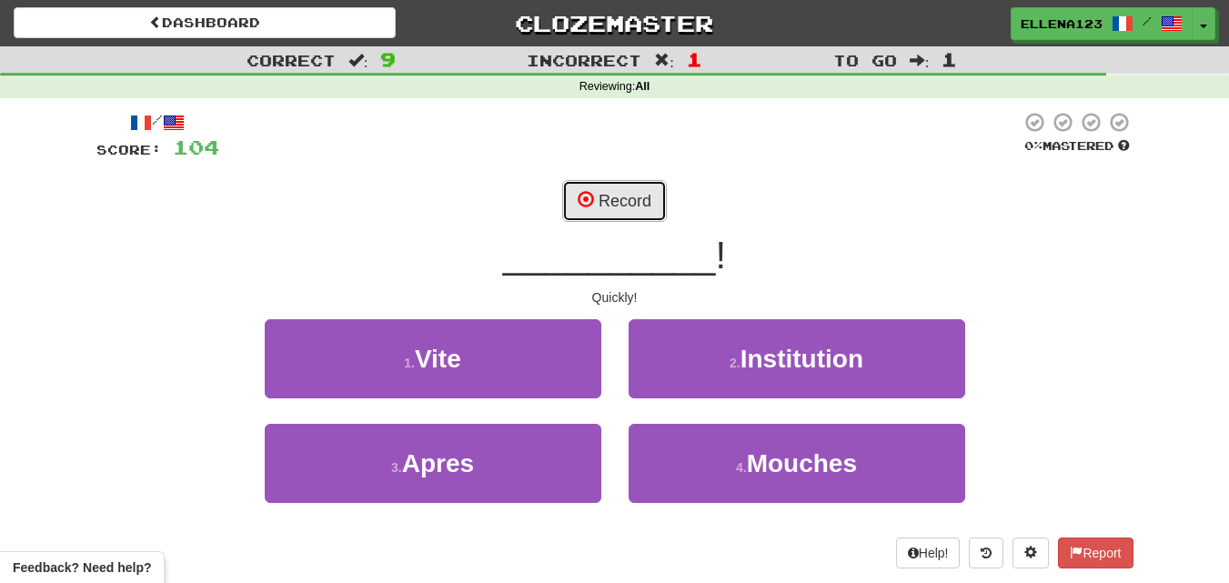
click at [608, 188] on button "Record" at bounding box center [614, 201] width 105 height 42
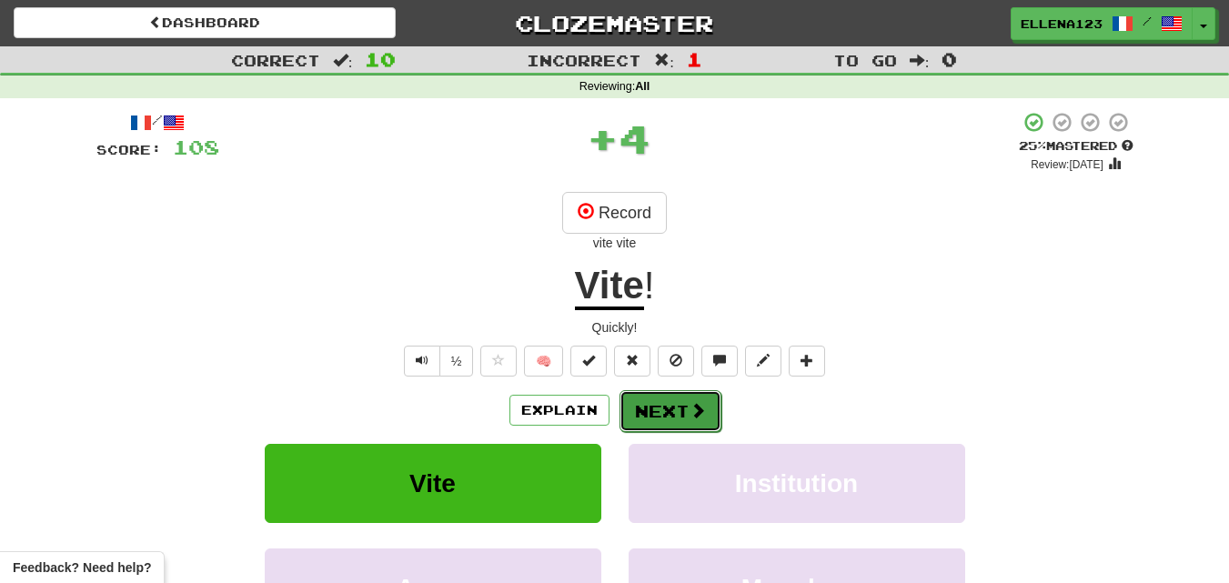
click at [671, 416] on button "Next" at bounding box center [671, 411] width 102 height 42
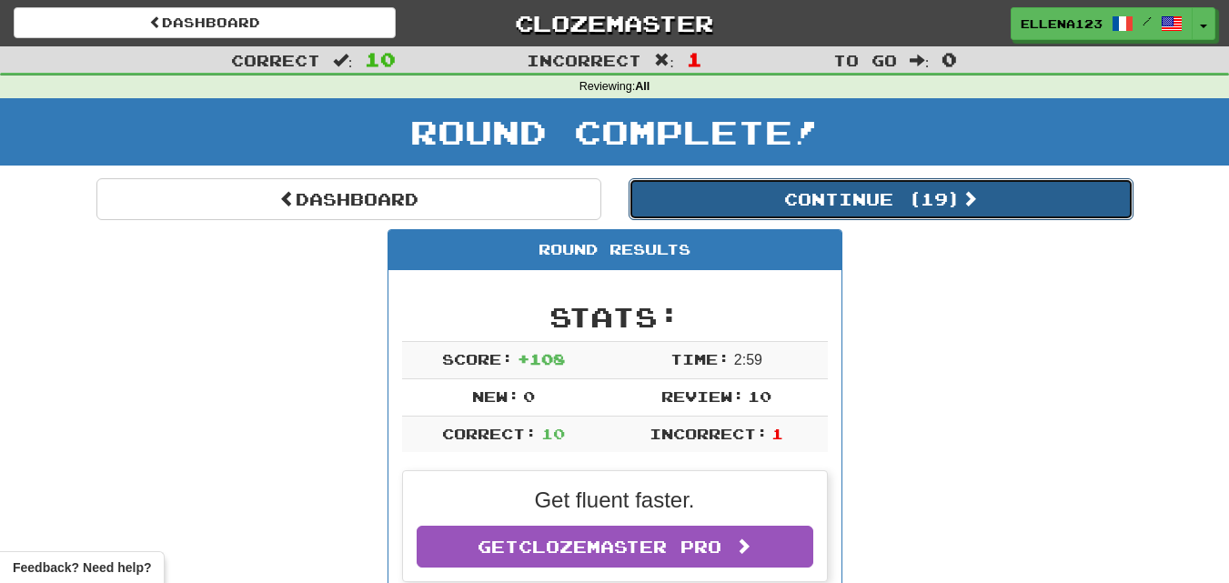
click at [900, 197] on button "Continue ( 19 )" at bounding box center [881, 199] width 505 height 42
